Goal: Find specific page/section: Find specific page/section

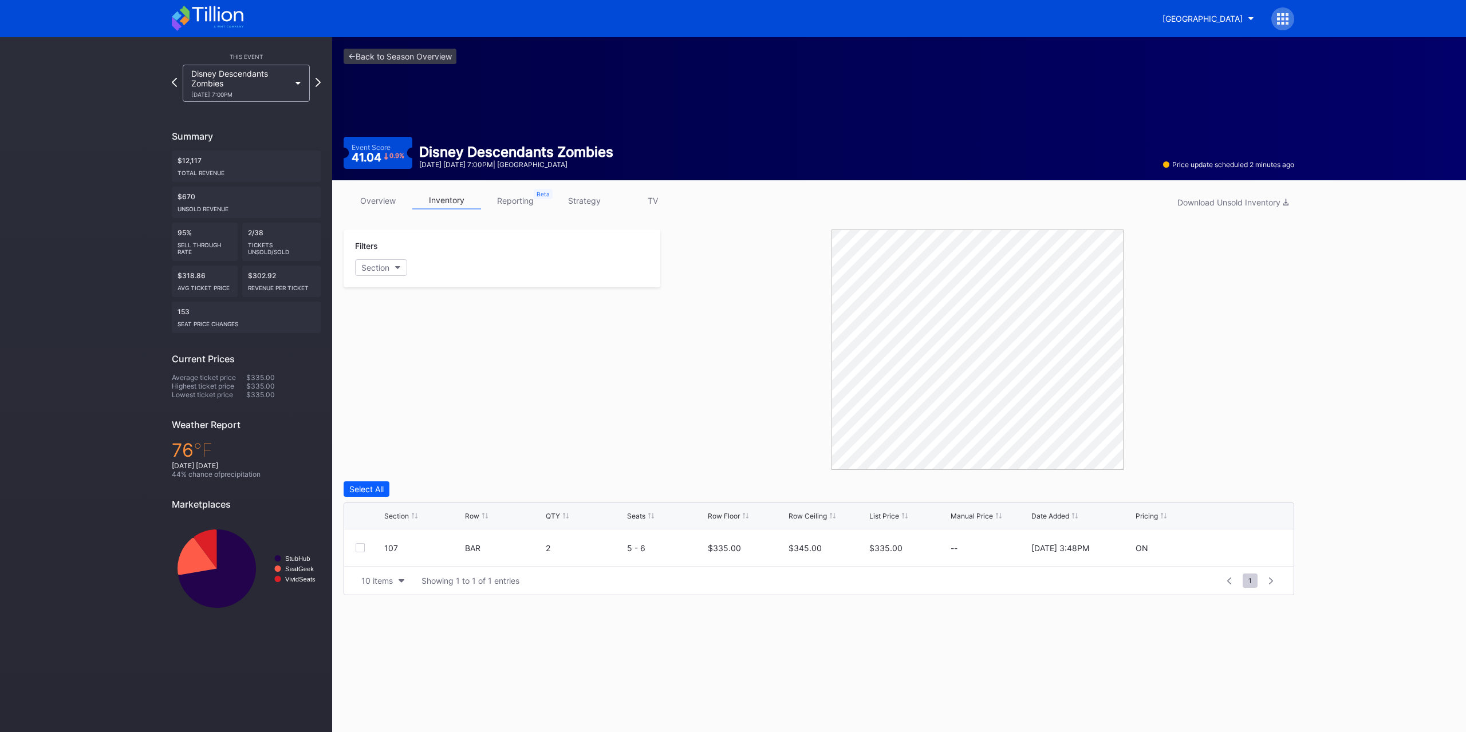
click at [400, 193] on link "overview" at bounding box center [377, 201] width 69 height 18
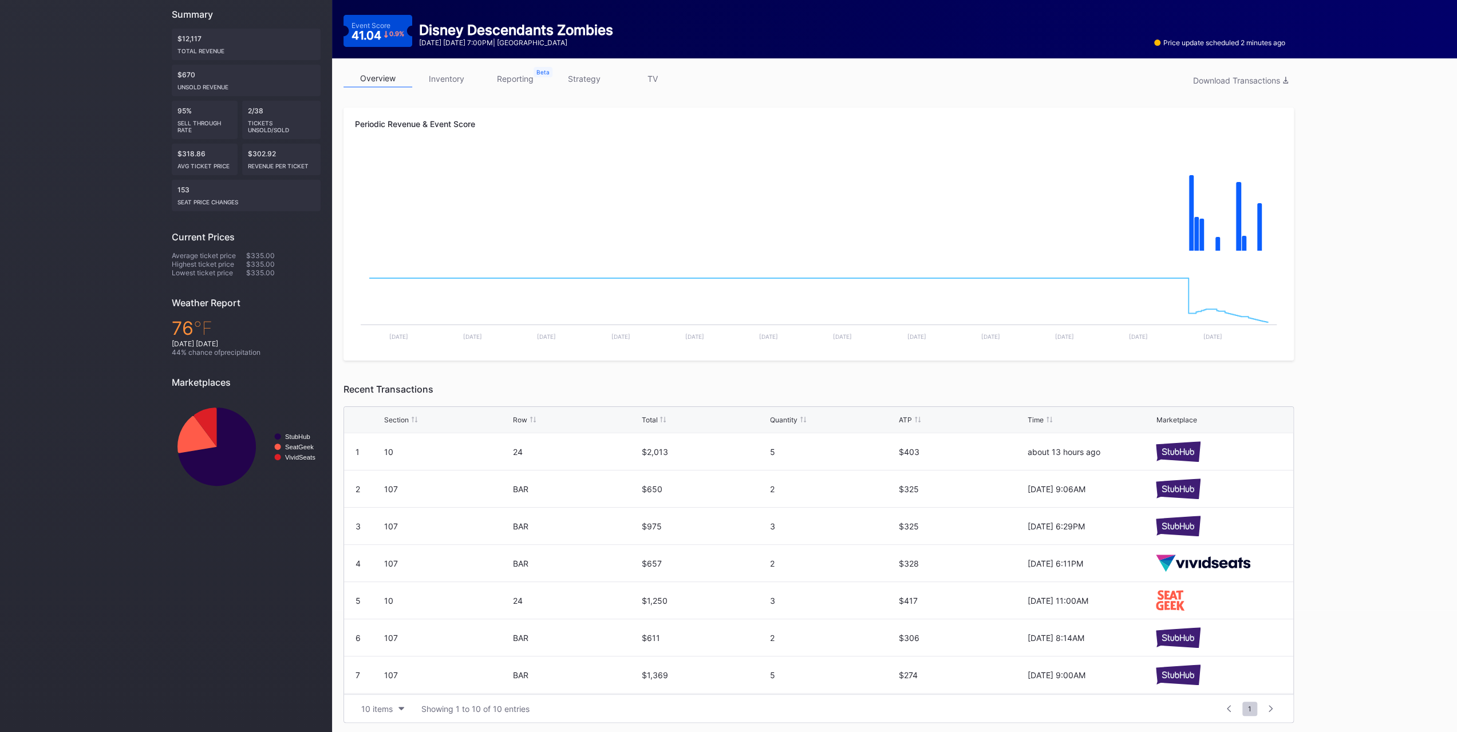
click at [449, 78] on link "inventory" at bounding box center [446, 79] width 69 height 18
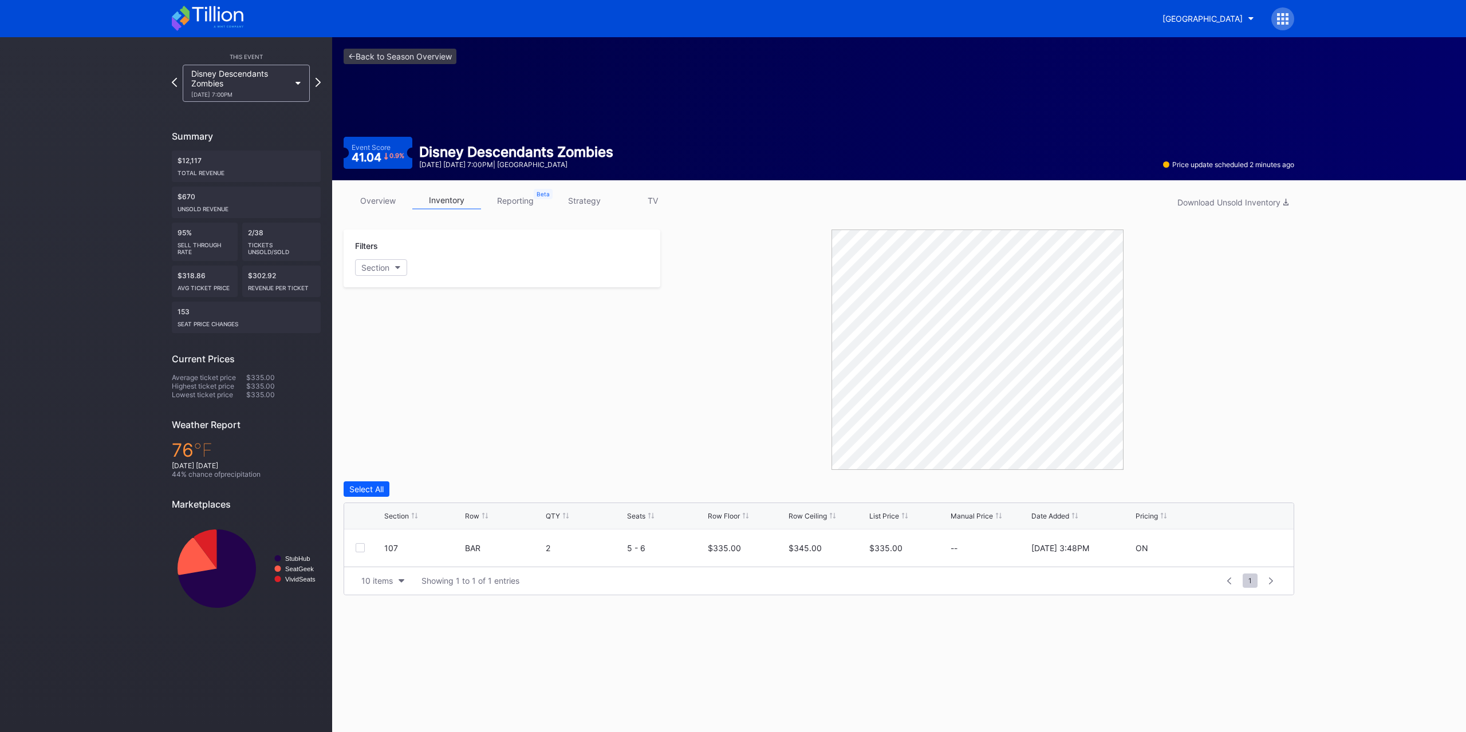
drag, startPoint x: 232, startPoint y: 52, endPoint x: 235, endPoint y: 60, distance: 8.3
click at [234, 52] on div "This Event Disney Descendants Zombies [DATE] 7:00PM" at bounding box center [246, 75] width 149 height 53
click at [239, 64] on div "This Event Disney Descendants Zombies [DATE] 7:00PM" at bounding box center [246, 75] width 149 height 53
click at [246, 76] on div "Disney Descendants Zombies [DATE] 7:00PM" at bounding box center [240, 83] width 98 height 29
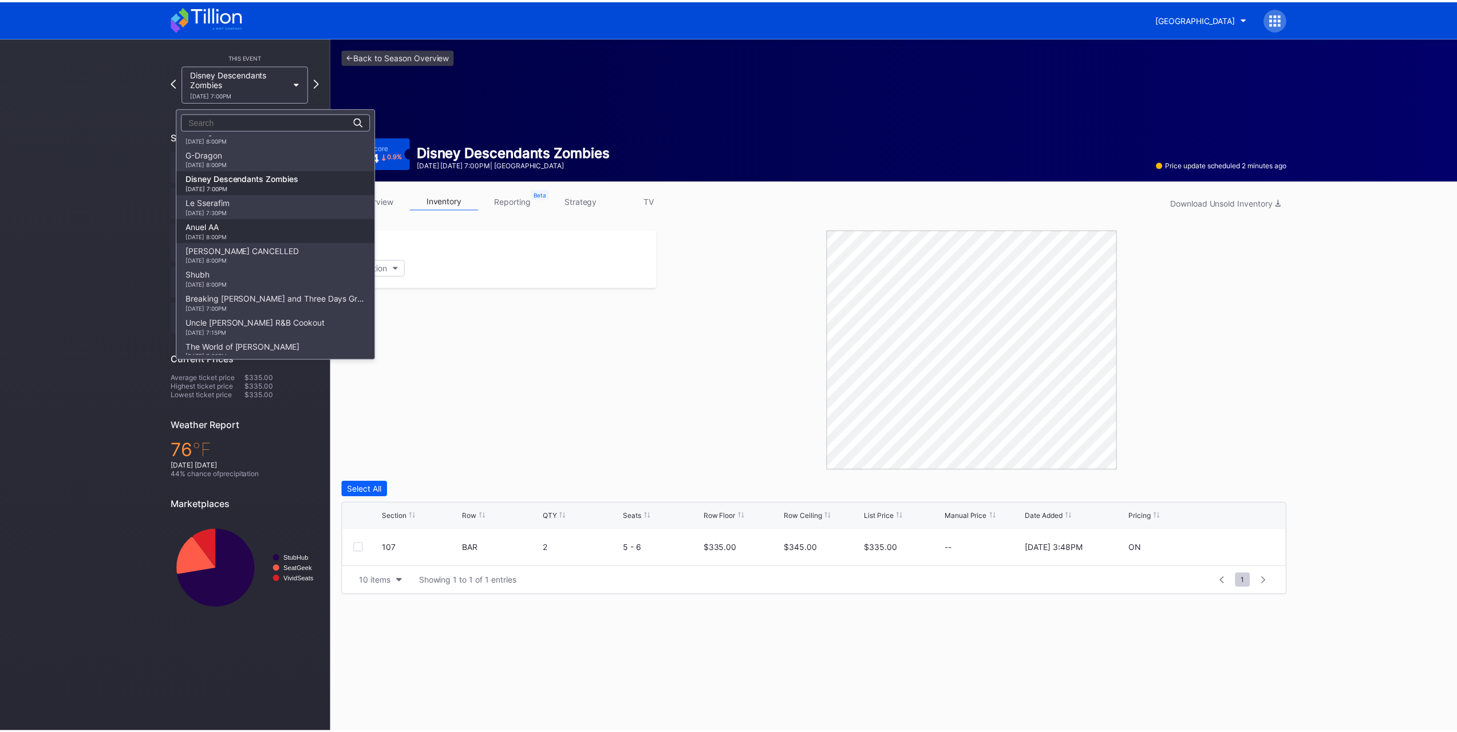
scroll to position [791, 0]
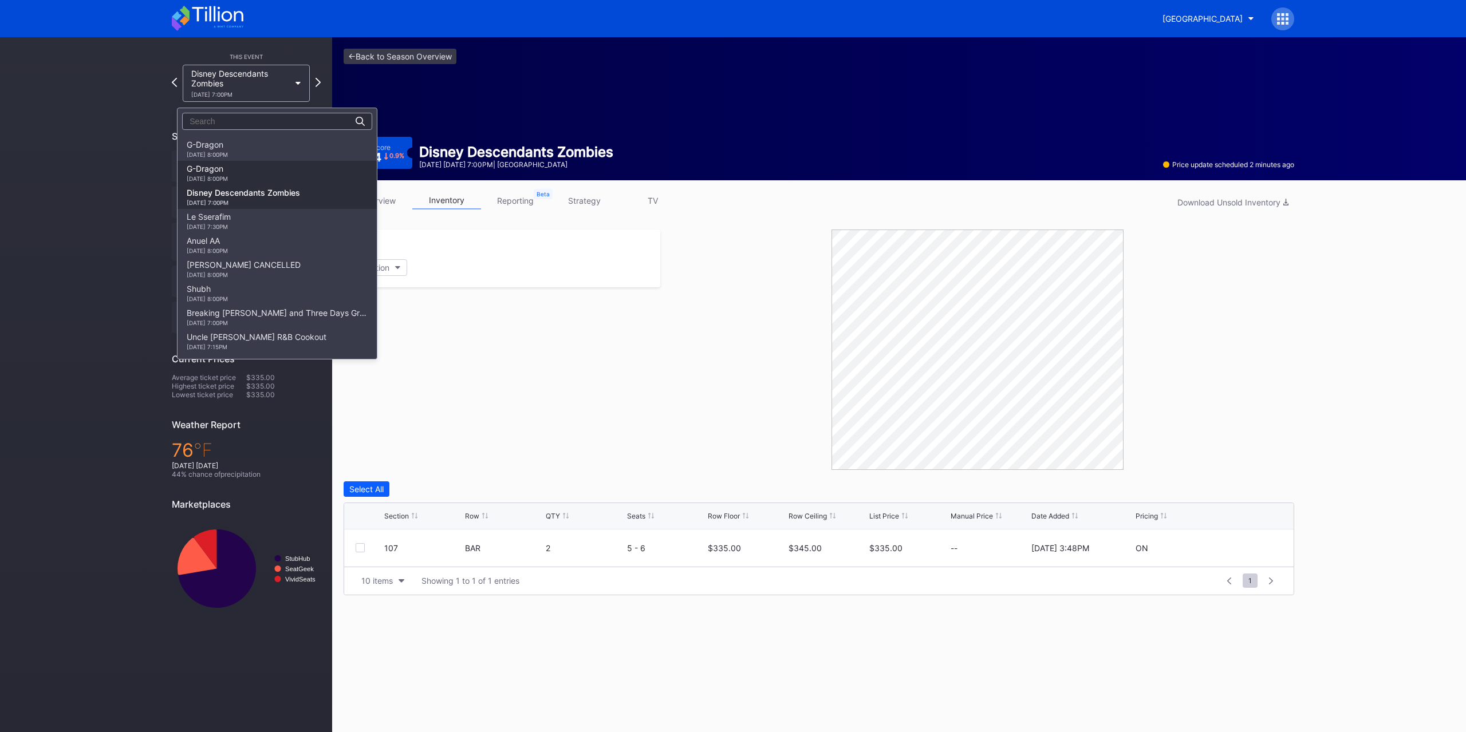
click at [257, 176] on div "G-Dragon [DATE] 8:00PM" at bounding box center [276, 173] width 199 height 24
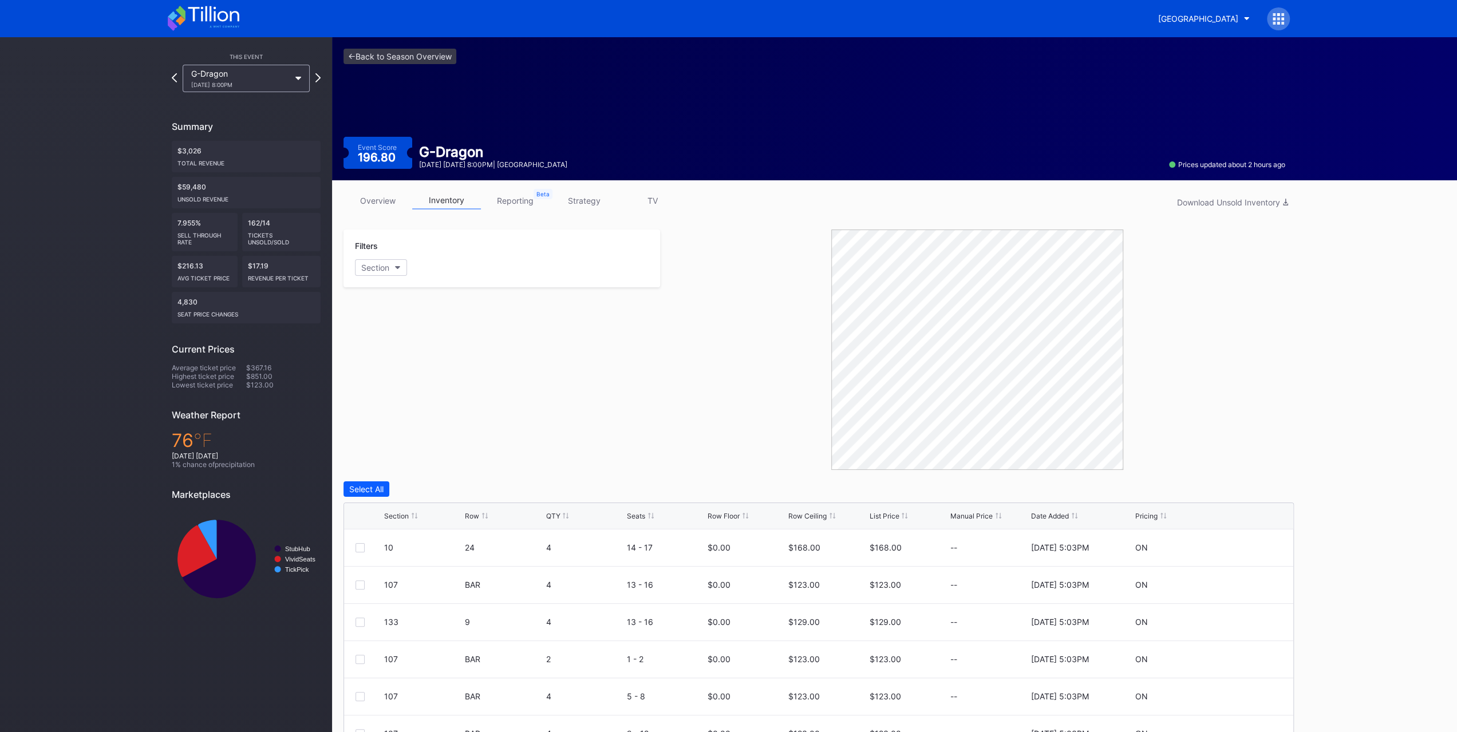
click at [263, 84] on div "[DATE] 8:00PM" at bounding box center [240, 84] width 98 height 7
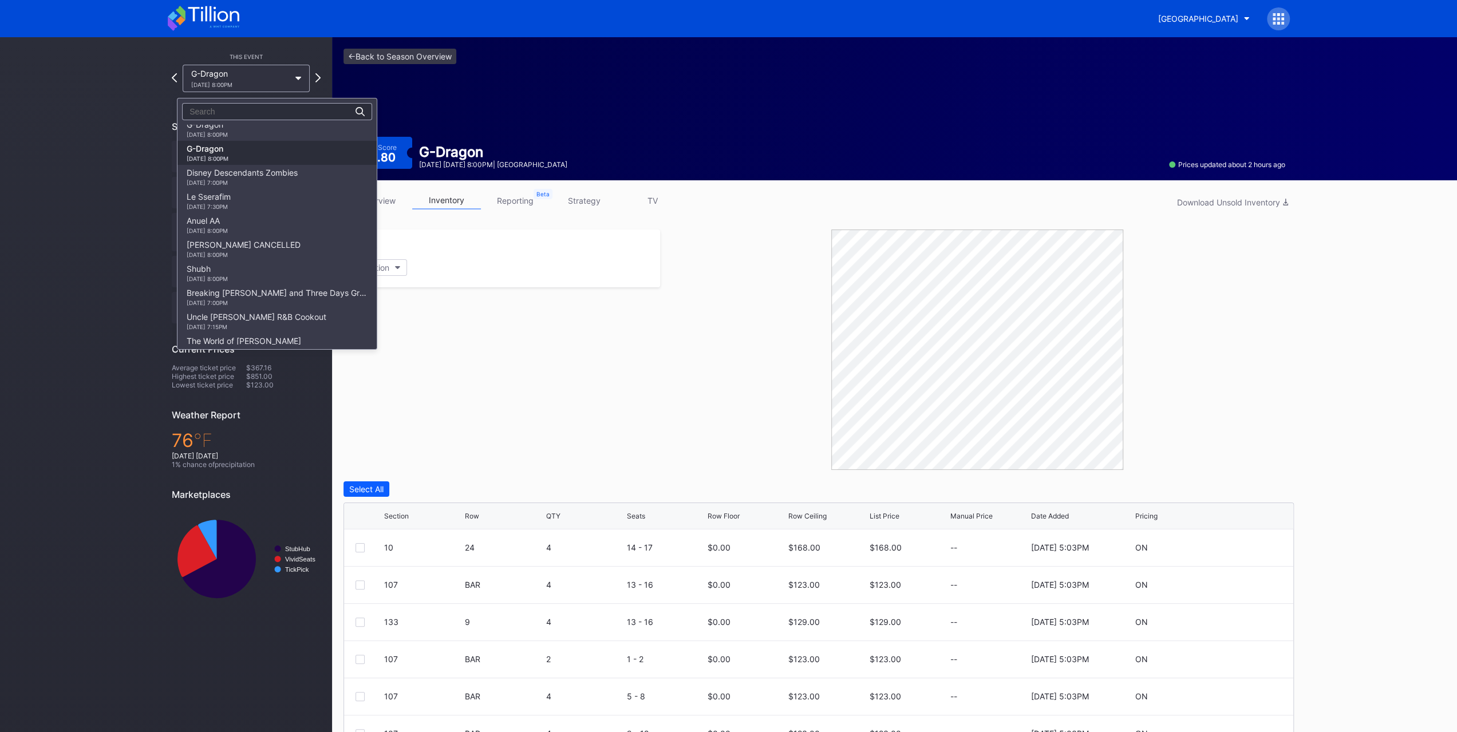
scroll to position [767, 0]
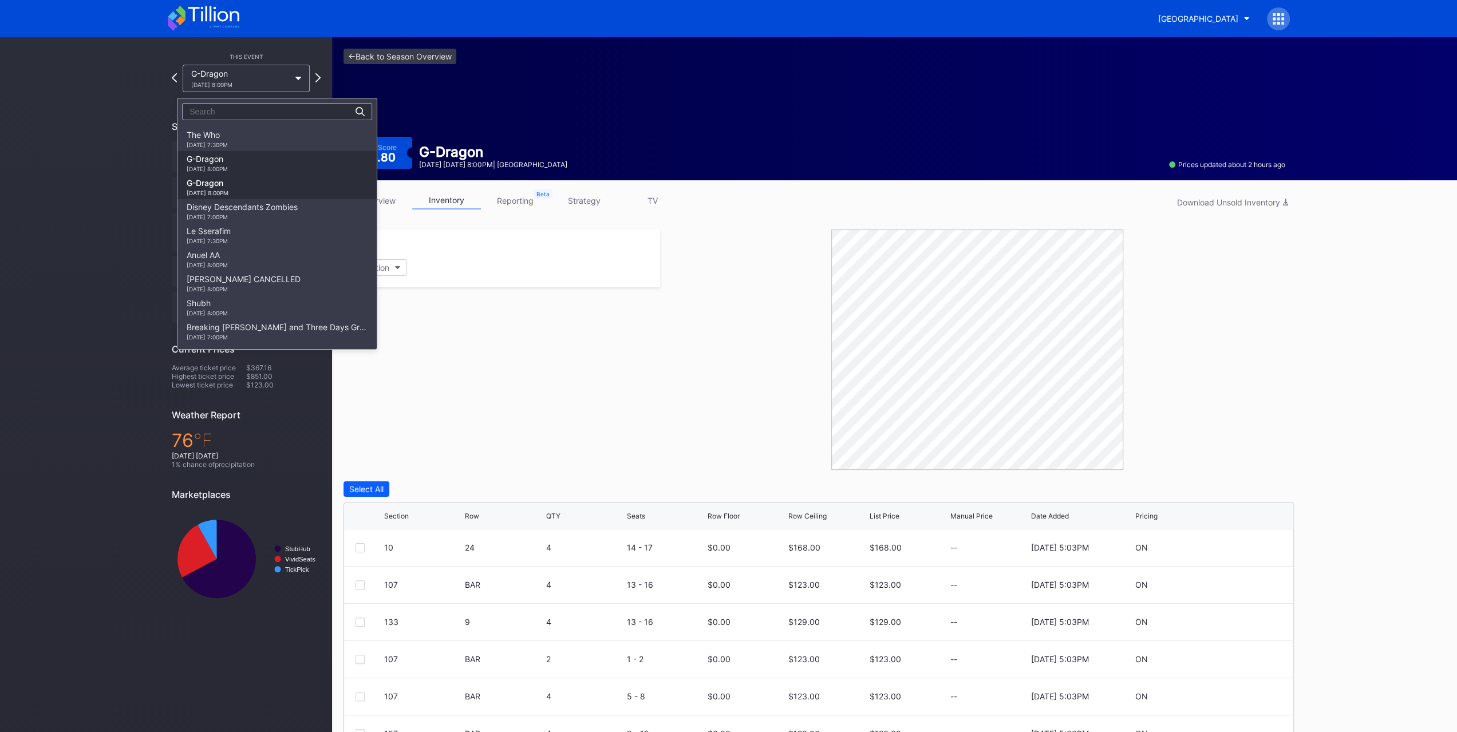
click at [272, 163] on div "G-Dragon [DATE] 8:00PM" at bounding box center [276, 163] width 199 height 24
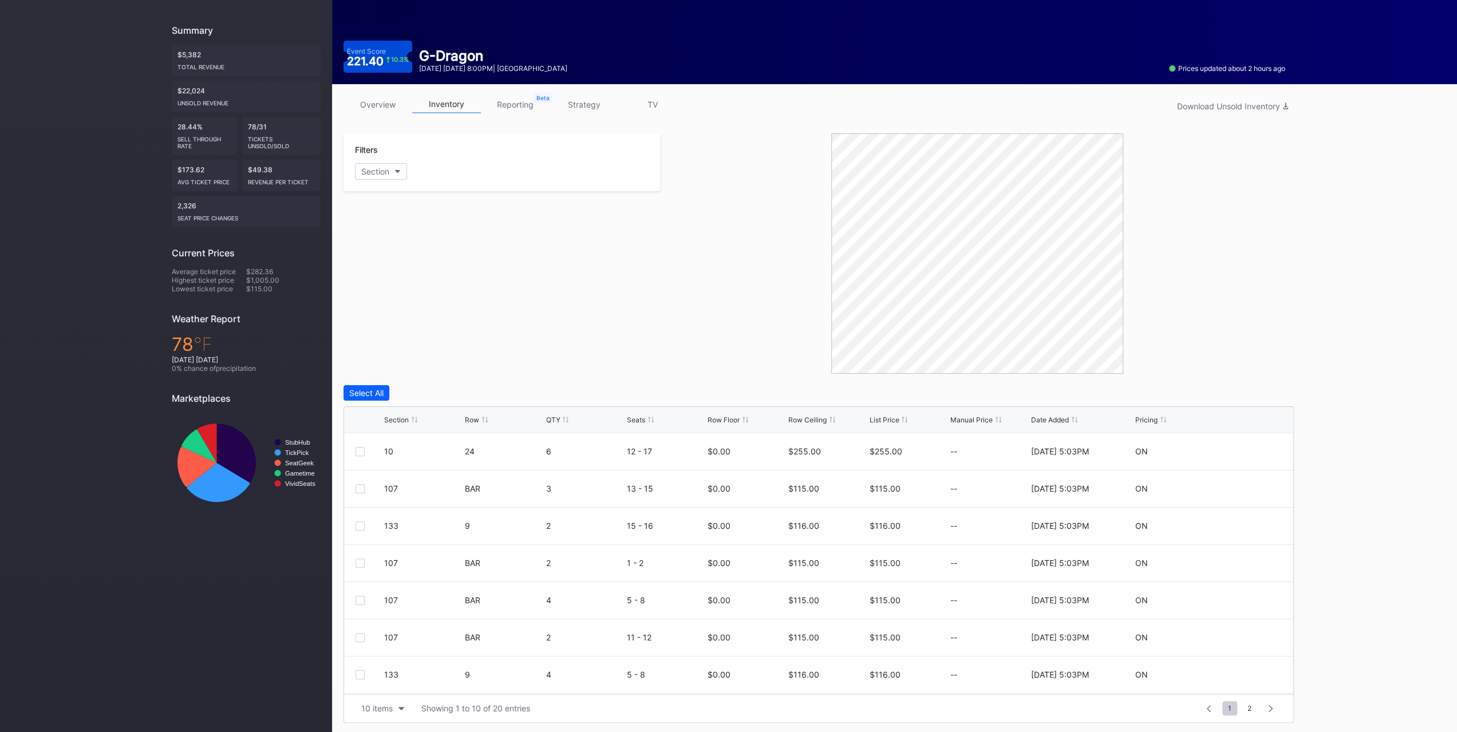
scroll to position [96, 0]
click at [377, 101] on link "overview" at bounding box center [377, 105] width 69 height 18
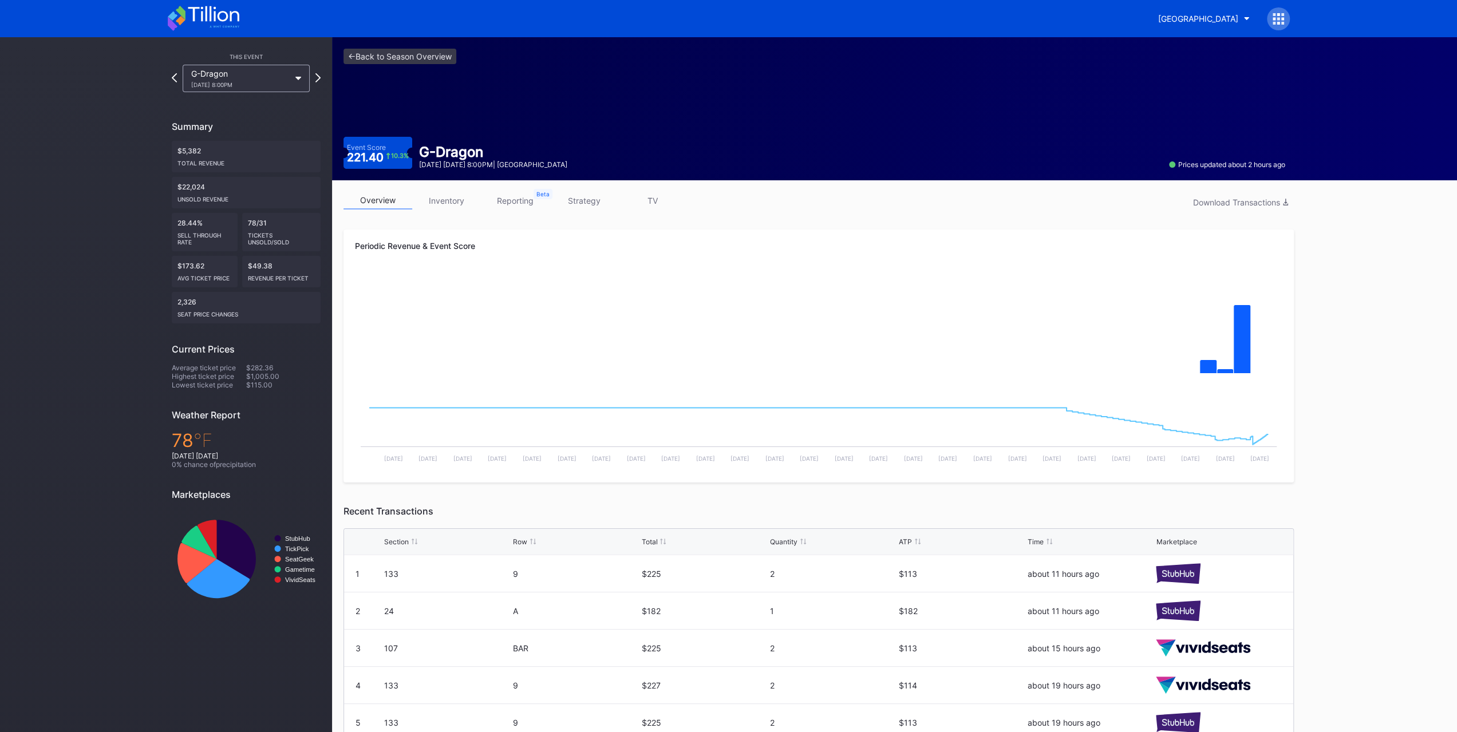
click at [447, 199] on link "inventory" at bounding box center [446, 201] width 69 height 18
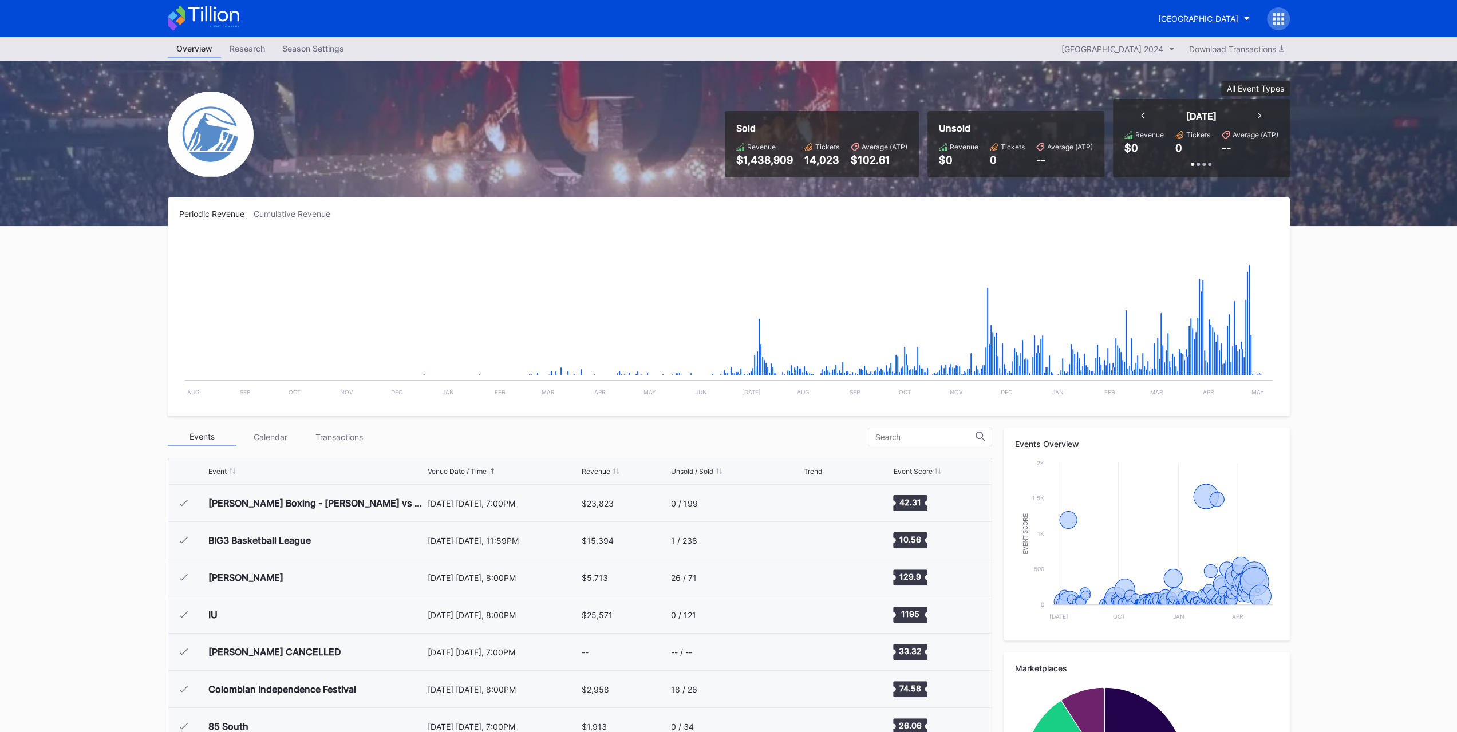
click at [361, 439] on div "Transactions" at bounding box center [339, 437] width 69 height 18
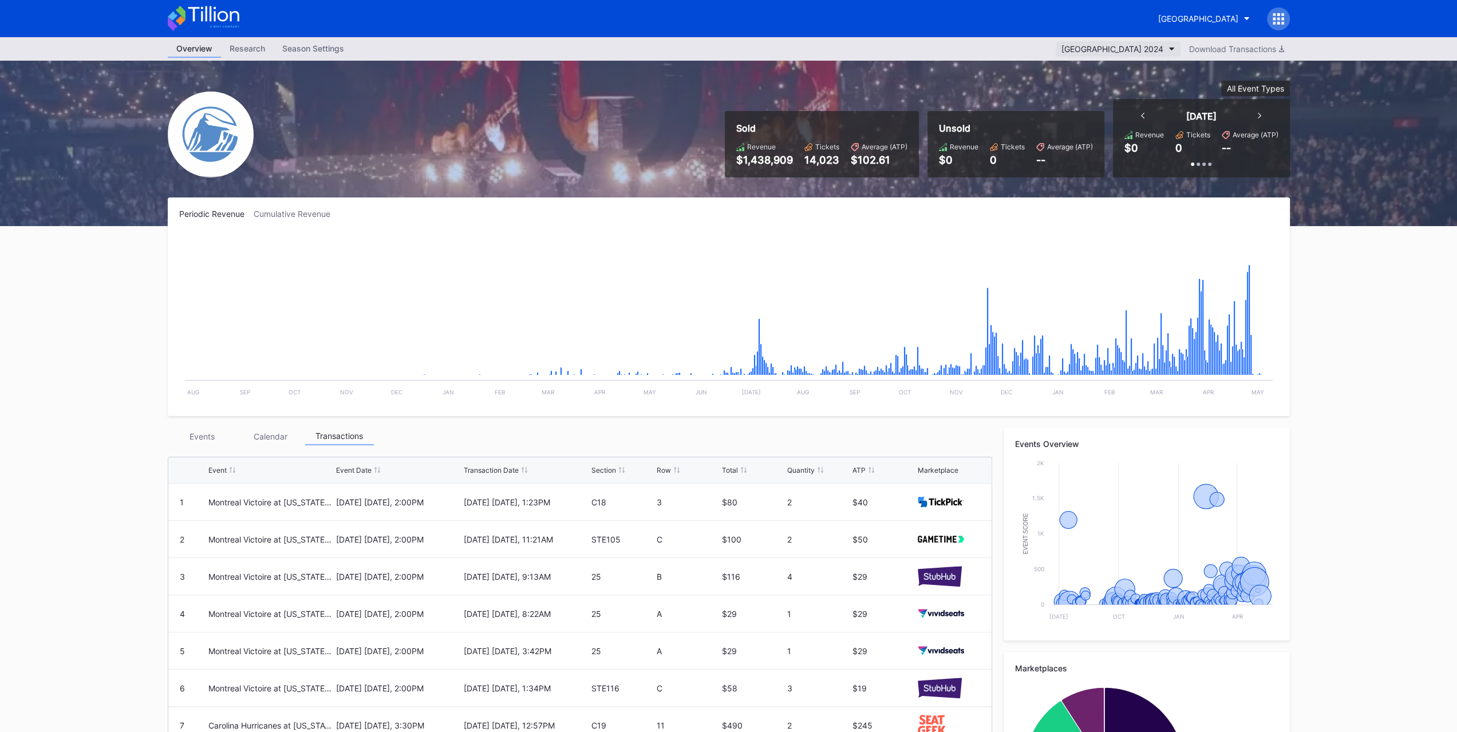
click at [1167, 44] on button "Prudential Center Secondary 2024" at bounding box center [1118, 48] width 125 height 15
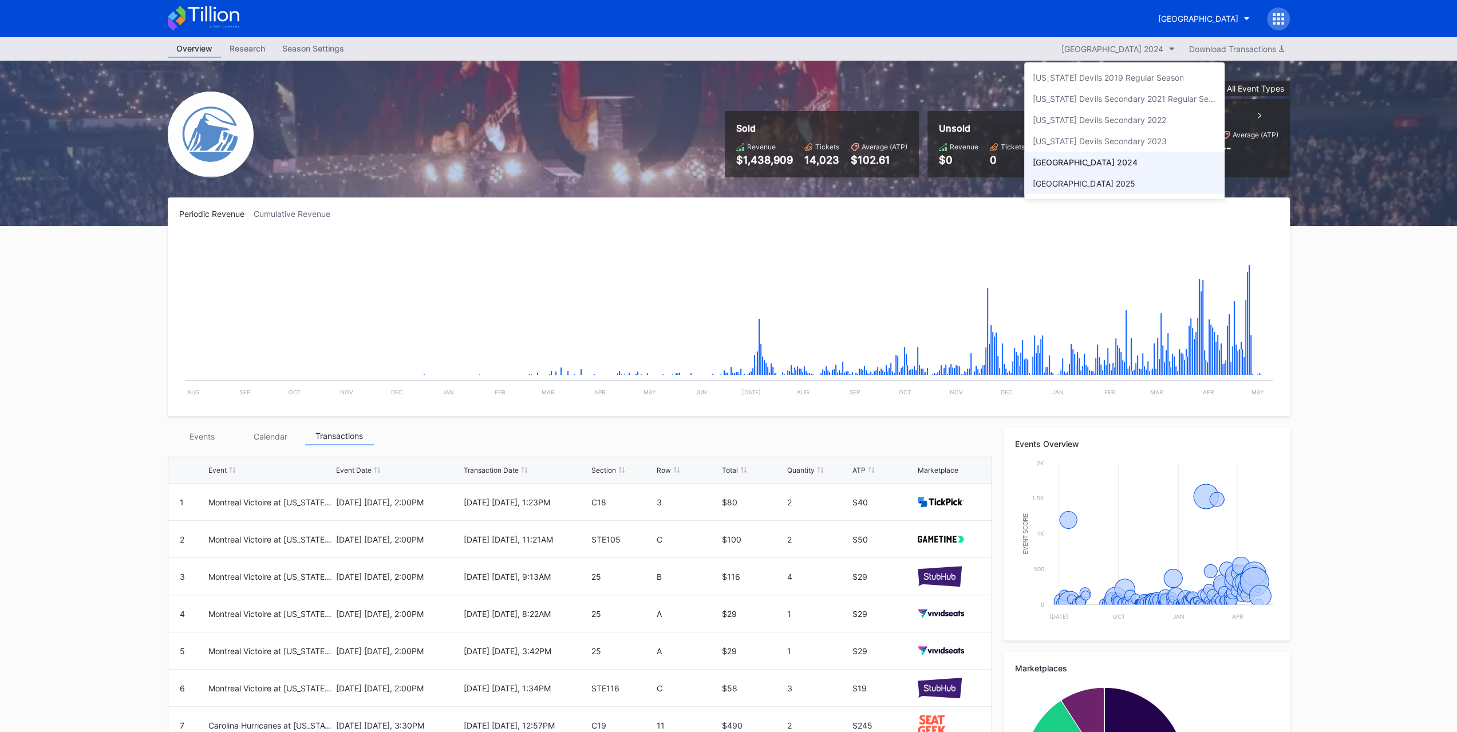
click at [1135, 183] on div "Prudential Center Secondary 2025" at bounding box center [1084, 184] width 102 height 10
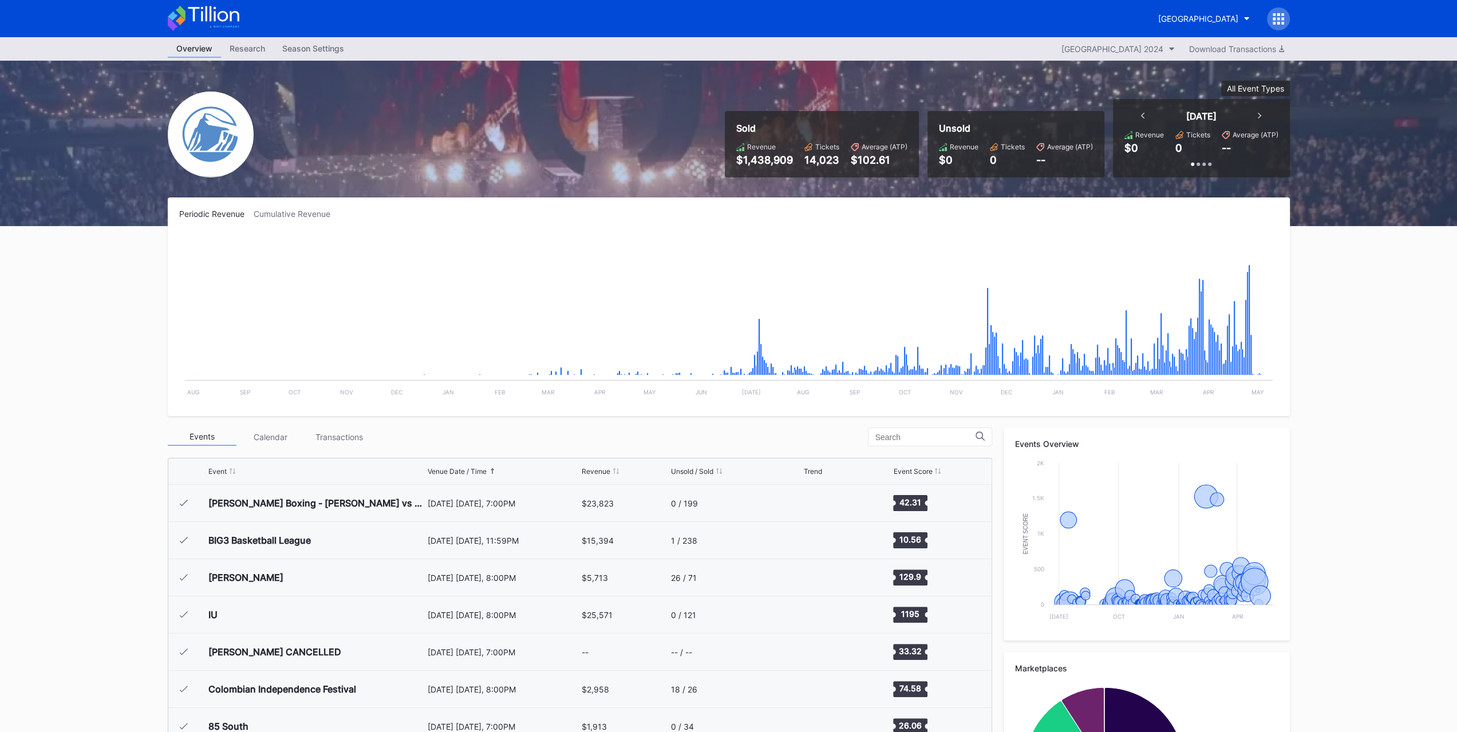
click at [316, 439] on div "Transactions" at bounding box center [339, 437] width 69 height 18
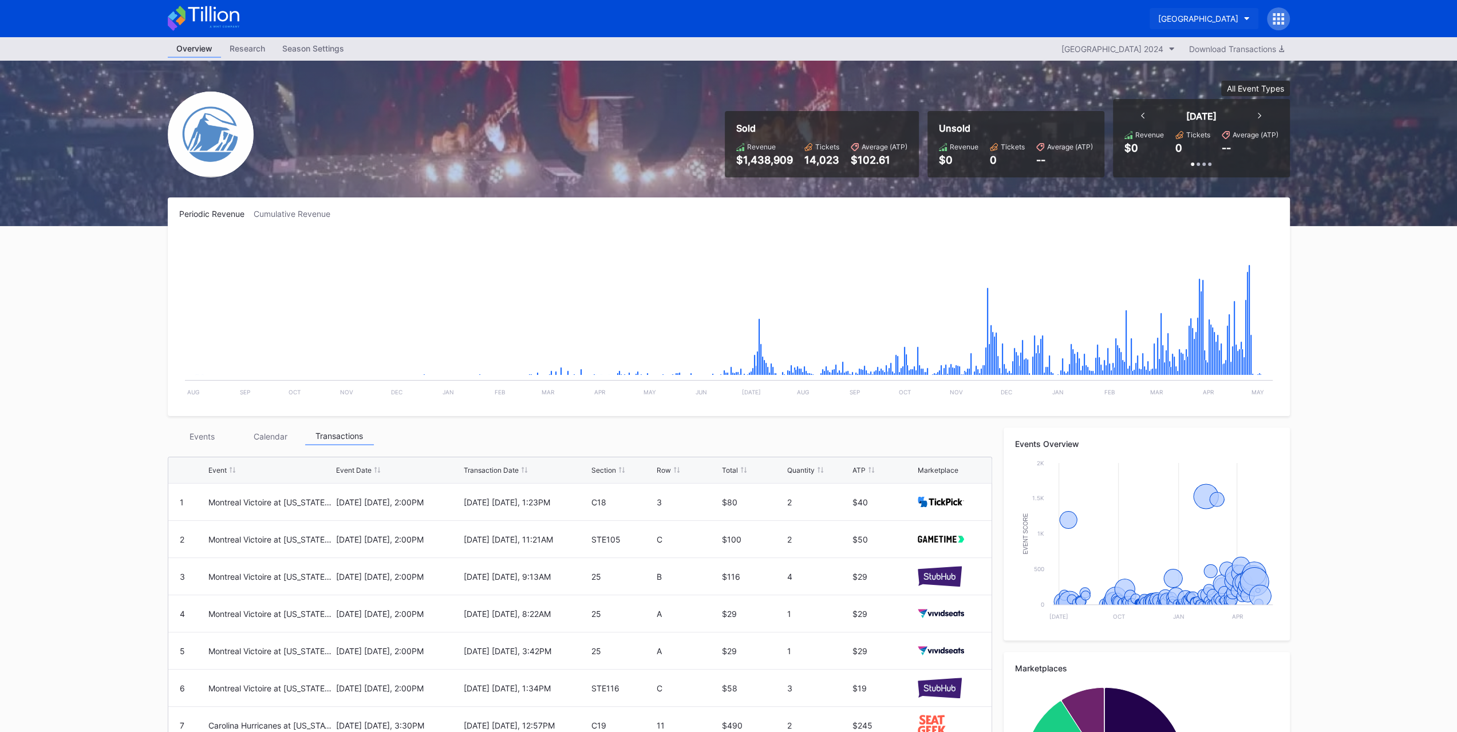
click at [1209, 12] on button "[GEOGRAPHIC_DATA]" at bounding box center [1204, 18] width 109 height 21
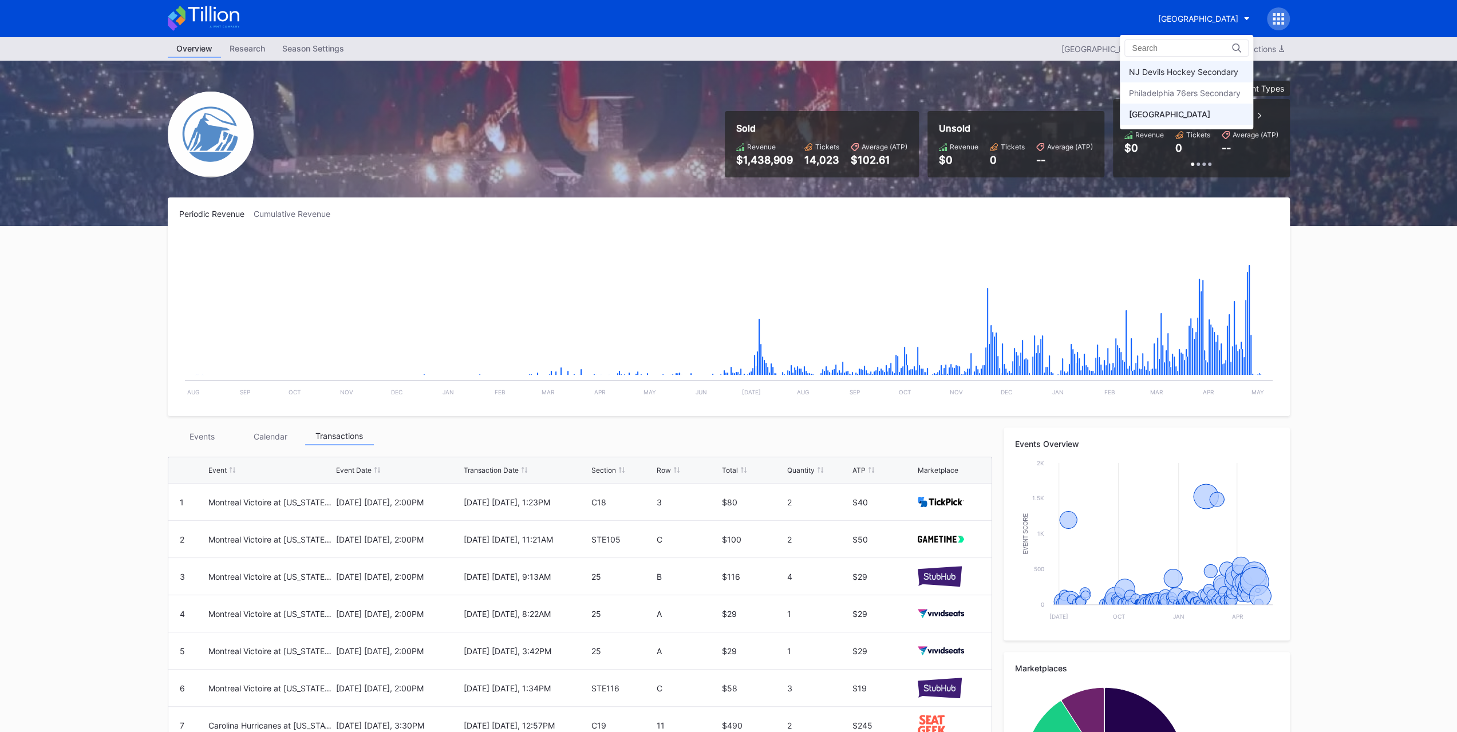
click at [1196, 65] on div "NJ Devils Hockey Secondary" at bounding box center [1186, 71] width 133 height 21
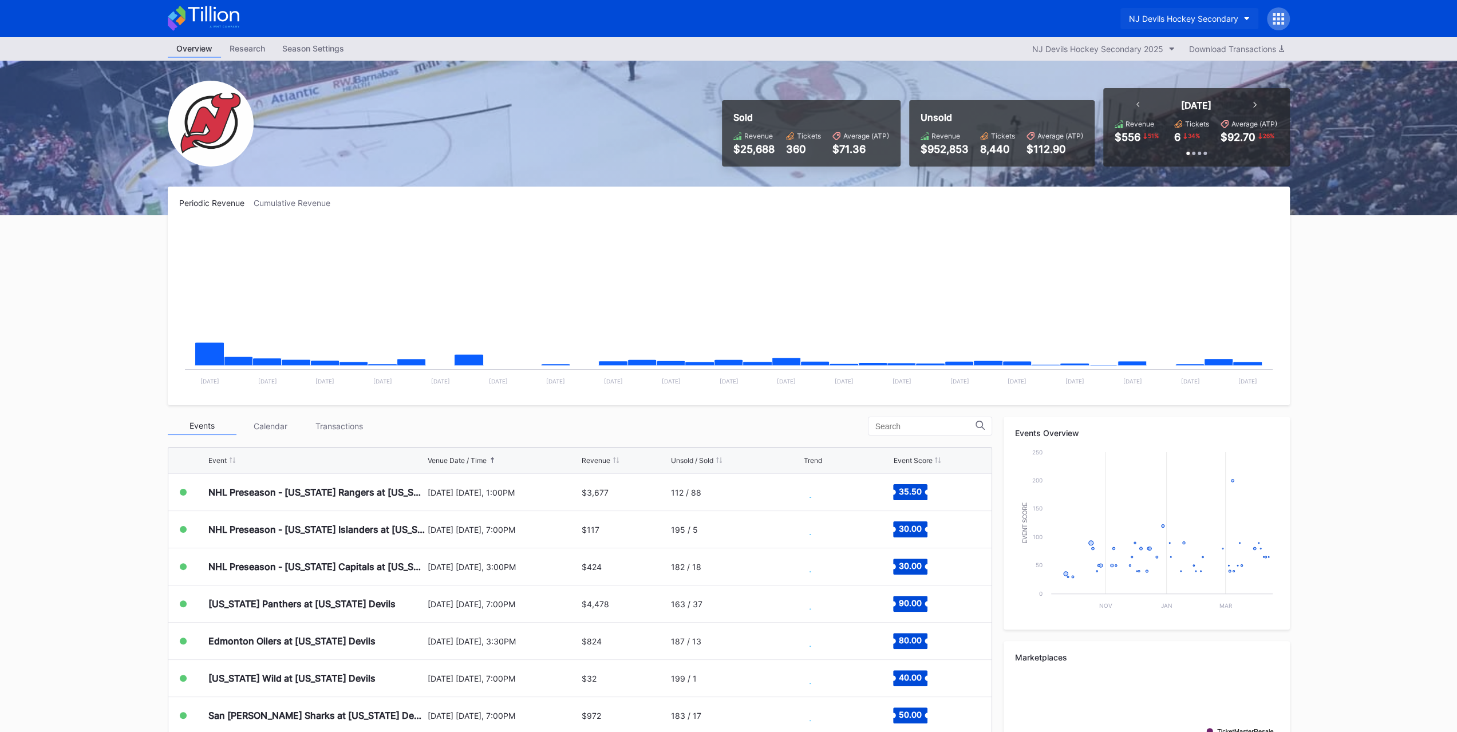
click at [1195, 15] on div "NJ Devils Hockey Secondary" at bounding box center [1183, 19] width 109 height 10
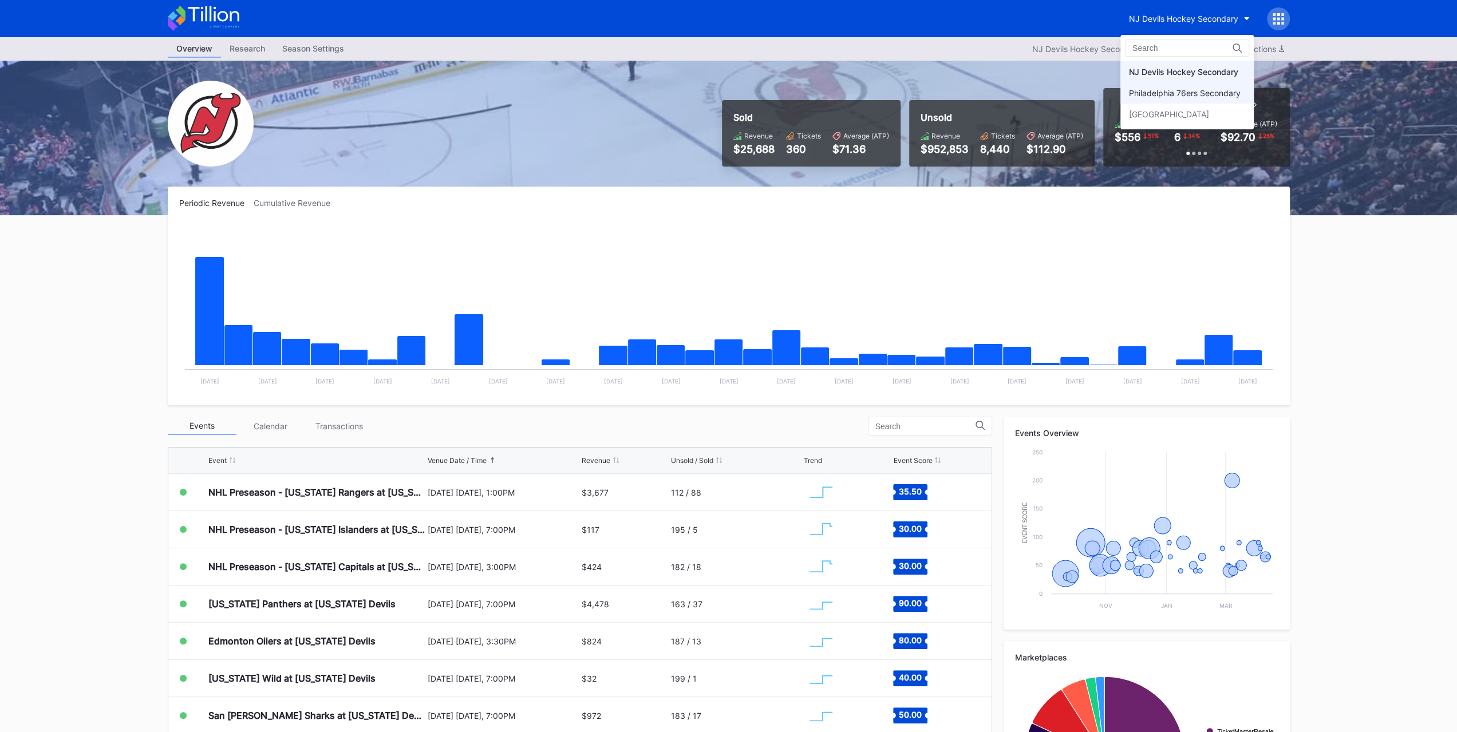
click at [1196, 84] on div "Philadelphia 76ers Secondary" at bounding box center [1186, 92] width 133 height 21
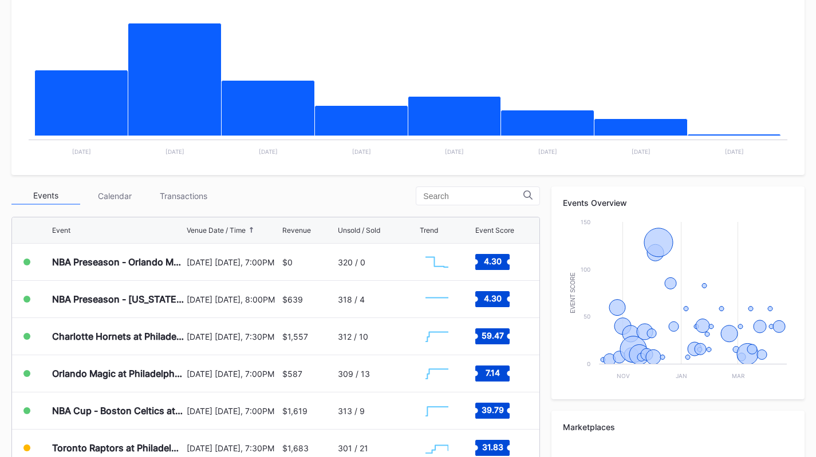
scroll to position [243, 0]
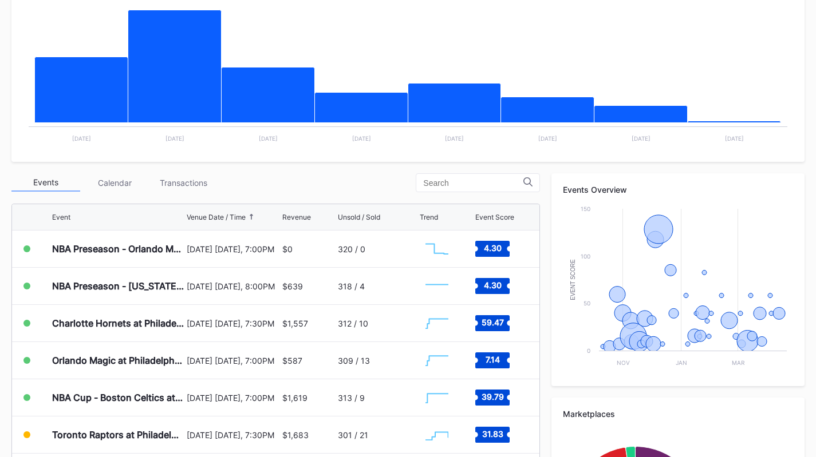
click at [185, 183] on div "Transactions" at bounding box center [183, 183] width 69 height 18
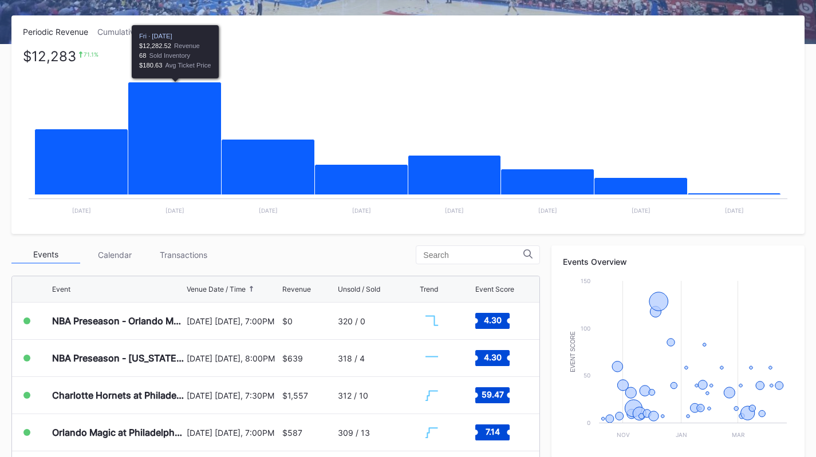
scroll to position [172, 0]
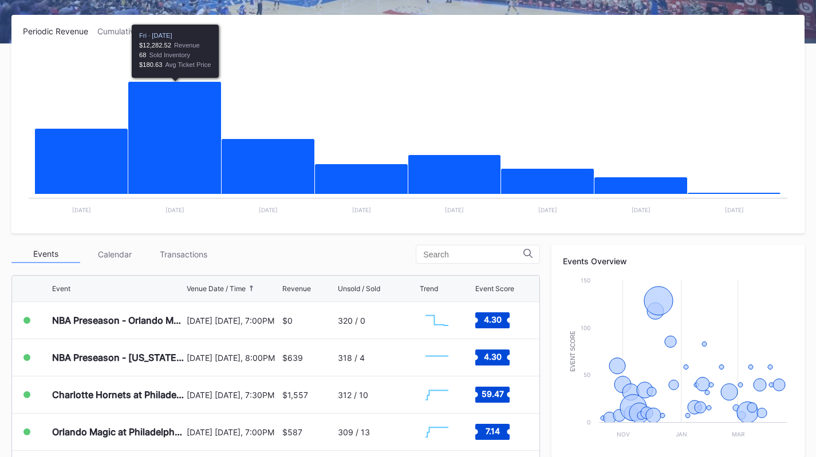
click at [184, 255] on div "Transactions" at bounding box center [183, 255] width 69 height 18
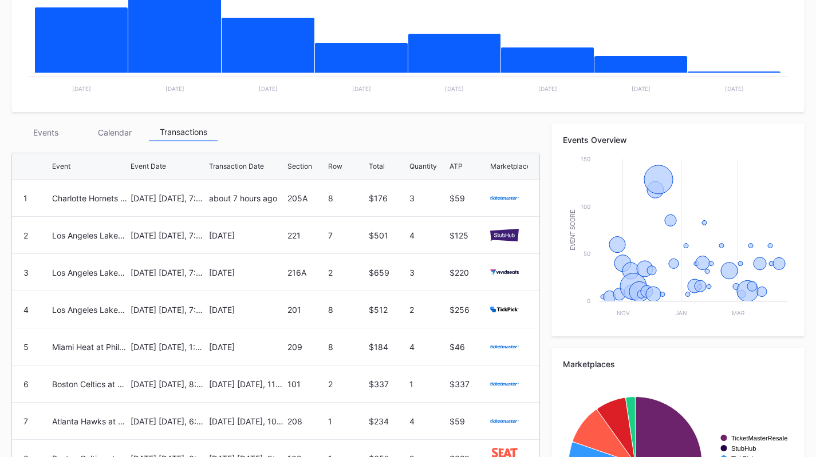
scroll to position [0, 0]
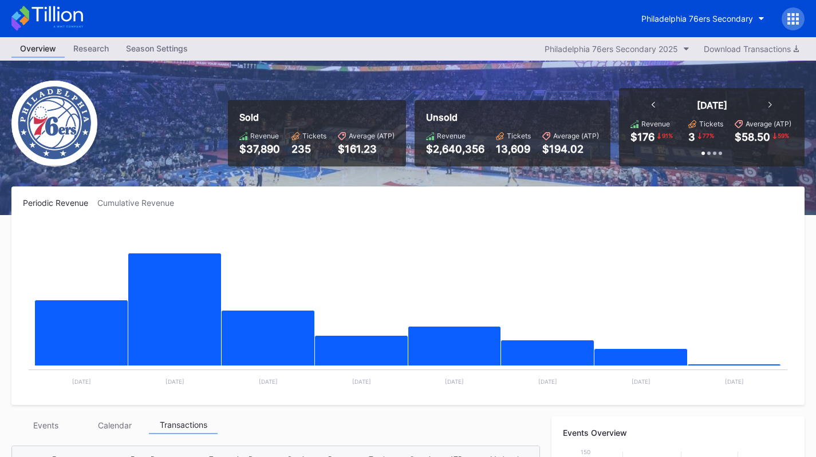
click at [735, 21] on div "Philadelphia 76ers Secondary" at bounding box center [697, 19] width 112 height 10
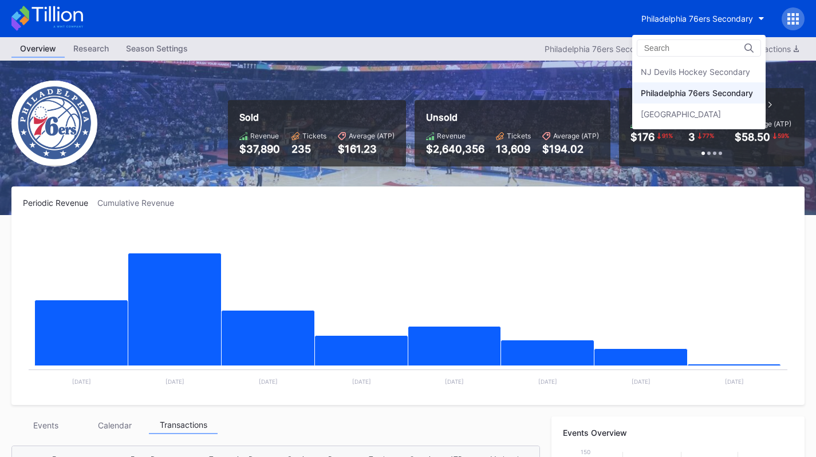
click at [728, 70] on div "NJ Devils Hockey Secondary" at bounding box center [695, 72] width 109 height 10
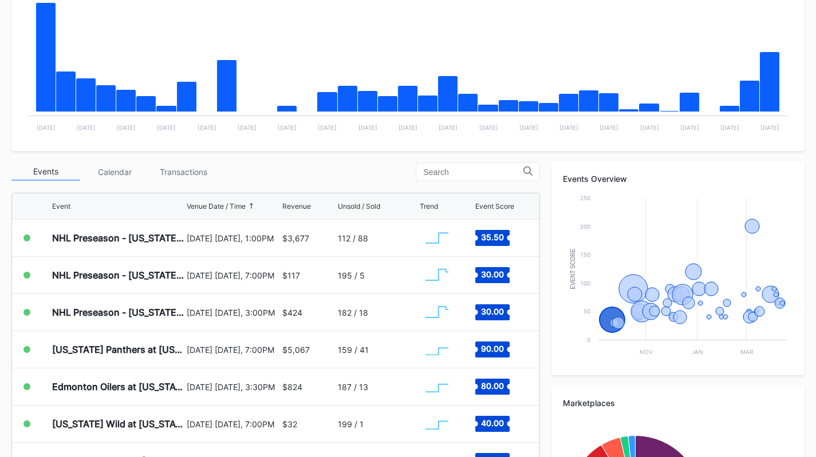
scroll to position [255, 0]
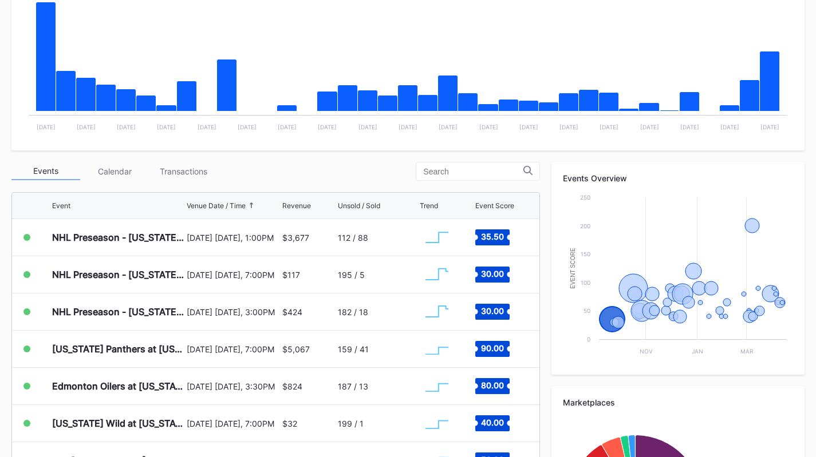
click at [181, 168] on div "Transactions" at bounding box center [183, 172] width 69 height 18
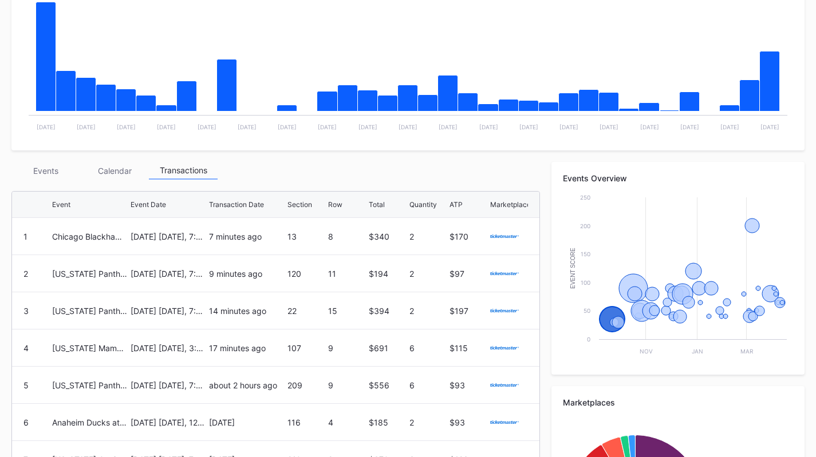
scroll to position [427, 0]
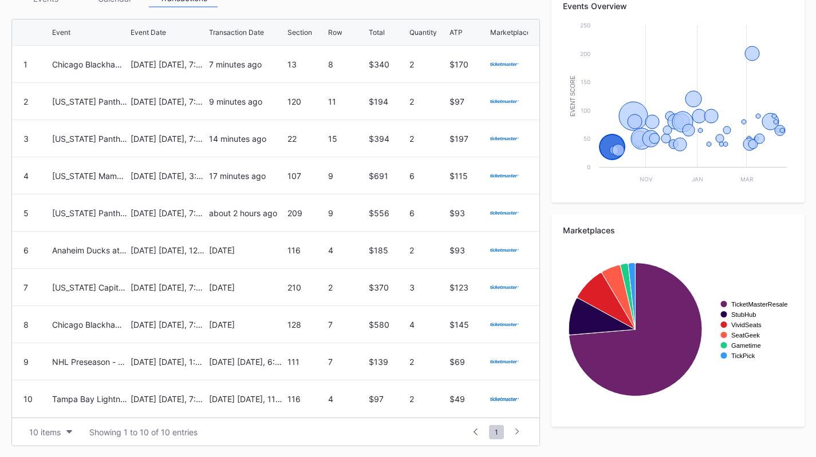
click at [64, 426] on button "10 items" at bounding box center [50, 432] width 54 height 15
click at [68, 409] on div "200 items" at bounding box center [50, 403] width 54 height 21
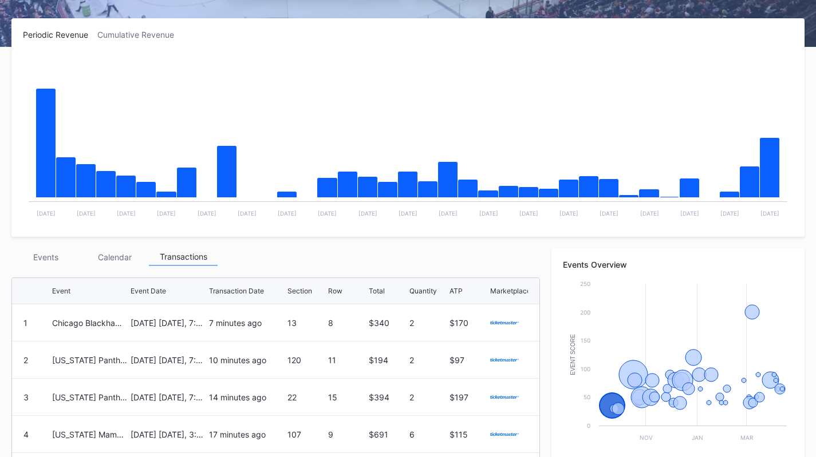
scroll to position [0, 0]
